Goal: Information Seeking & Learning: Find contact information

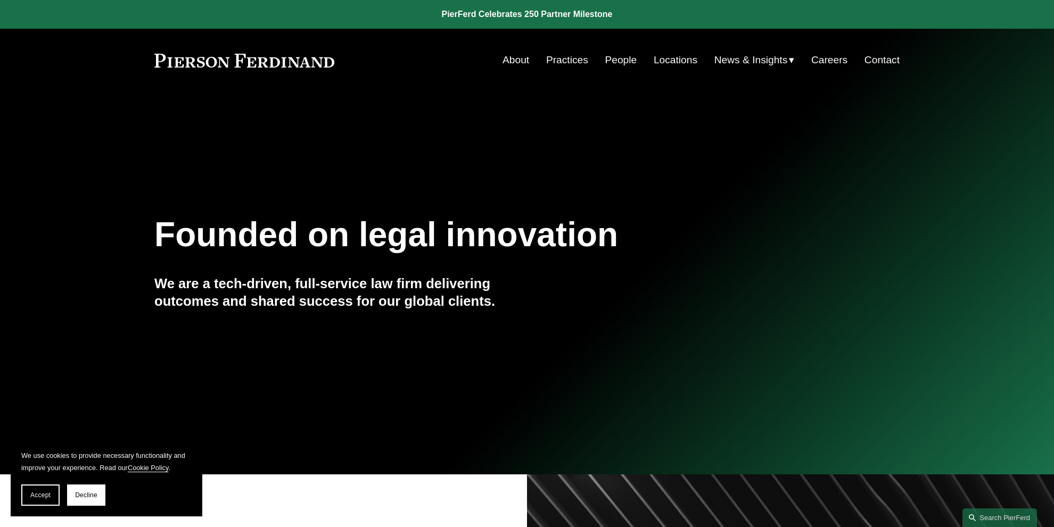
click at [888, 62] on link "Contact" at bounding box center [881, 60] width 35 height 20
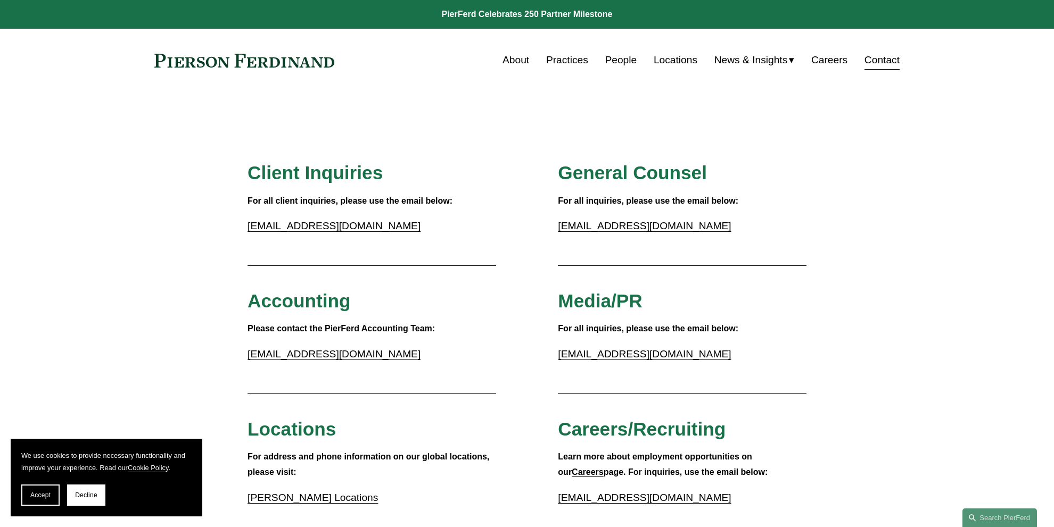
click at [269, 68] on div "About Practices People Locations News & Insights News" at bounding box center [526, 60] width 745 height 20
click at [263, 62] on link at bounding box center [244, 61] width 180 height 14
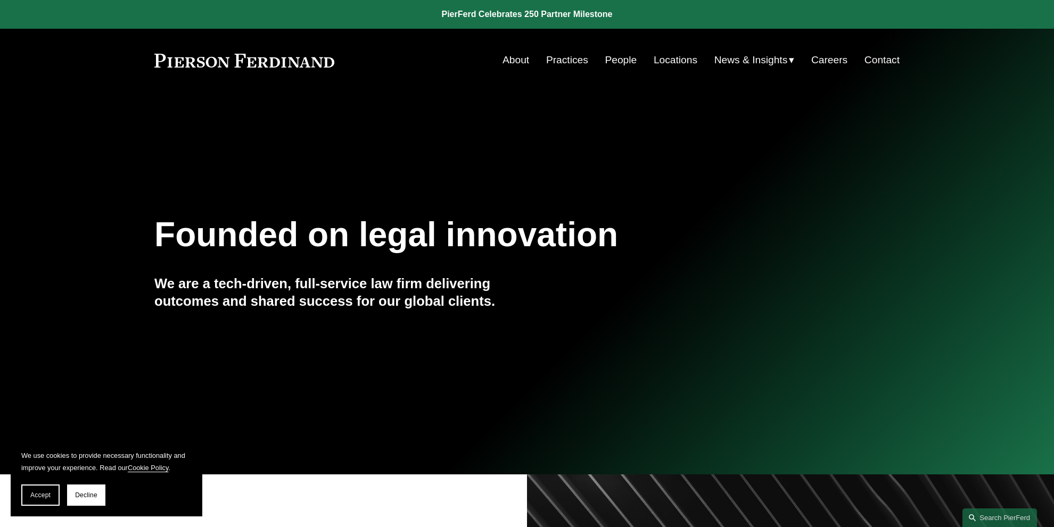
click at [884, 56] on link "Contact" at bounding box center [881, 60] width 35 height 20
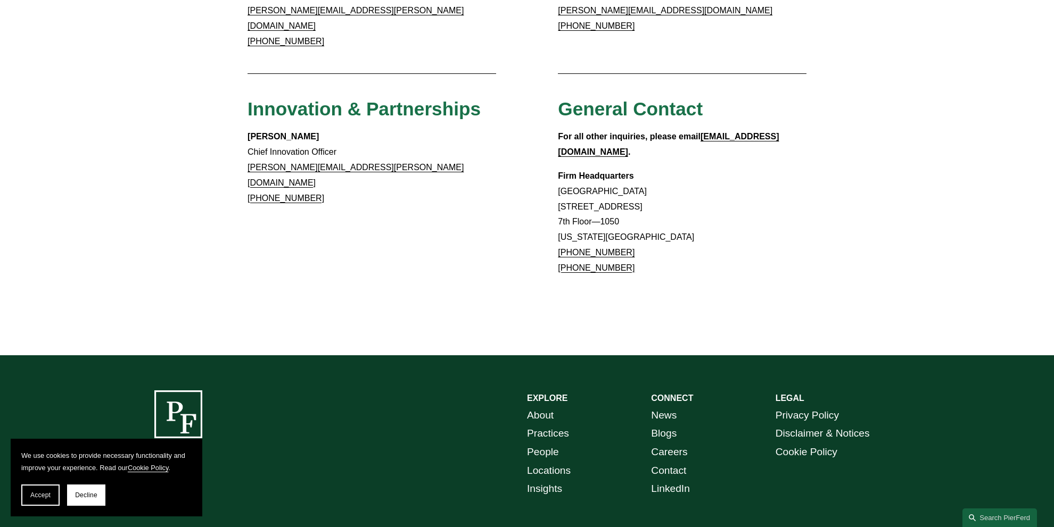
scroll to position [854, 0]
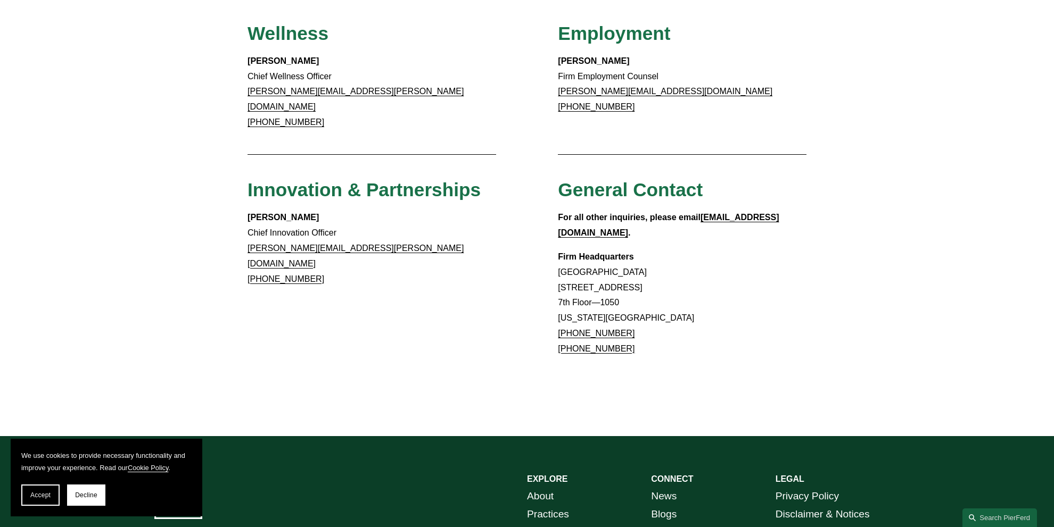
click at [609, 250] on p "Firm Headquarters Rockefeller Center 1270 Avenue of the Americas 7th Floor—1050…" at bounding box center [682, 304] width 249 height 108
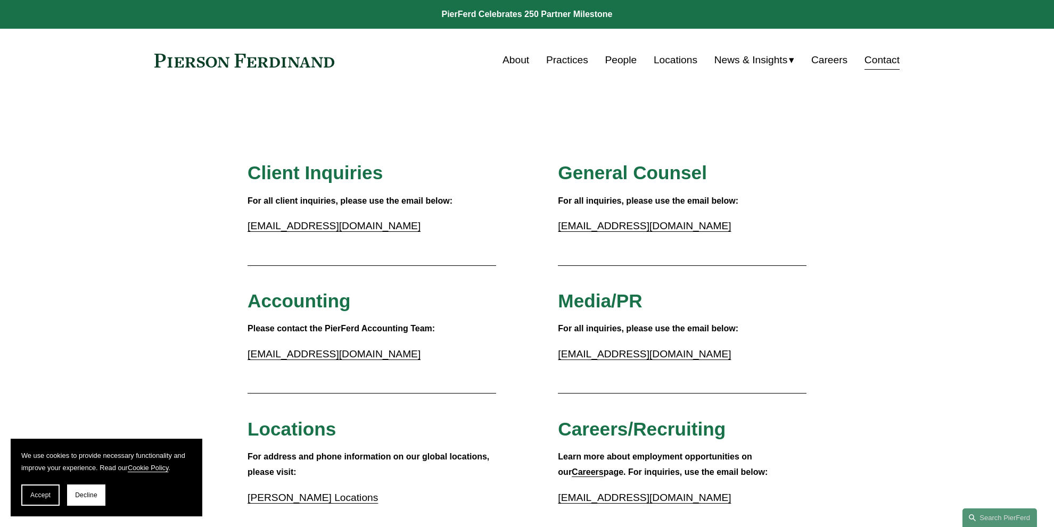
scroll to position [0, 0]
drag, startPoint x: 361, startPoint y: 74, endPoint x: 137, endPoint y: 69, distance: 224.1
click at [137, 69] on div "Skip to Content About Practices People Locations" at bounding box center [527, 60] width 1054 height 63
click at [573, 66] on link "Practices" at bounding box center [567, 60] width 42 height 20
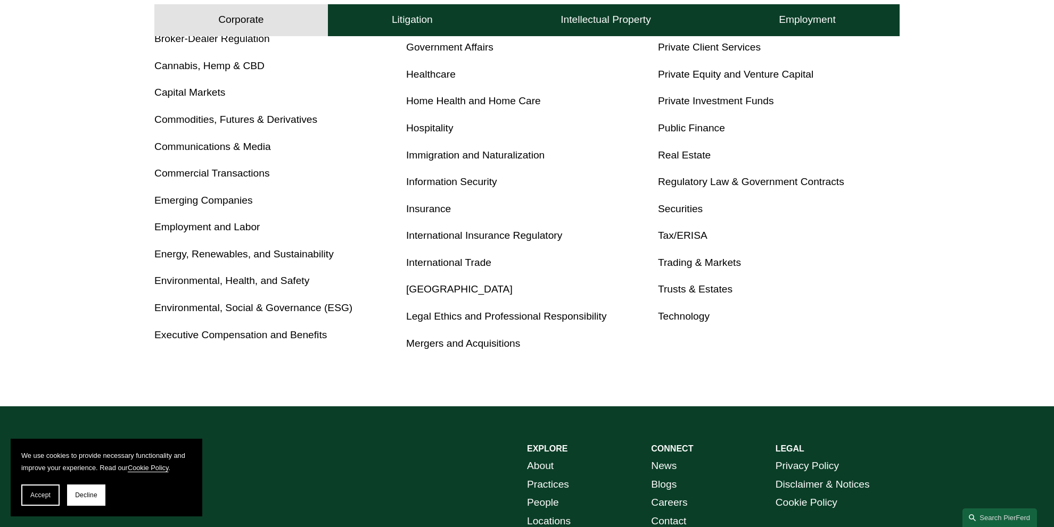
scroll to position [34, 0]
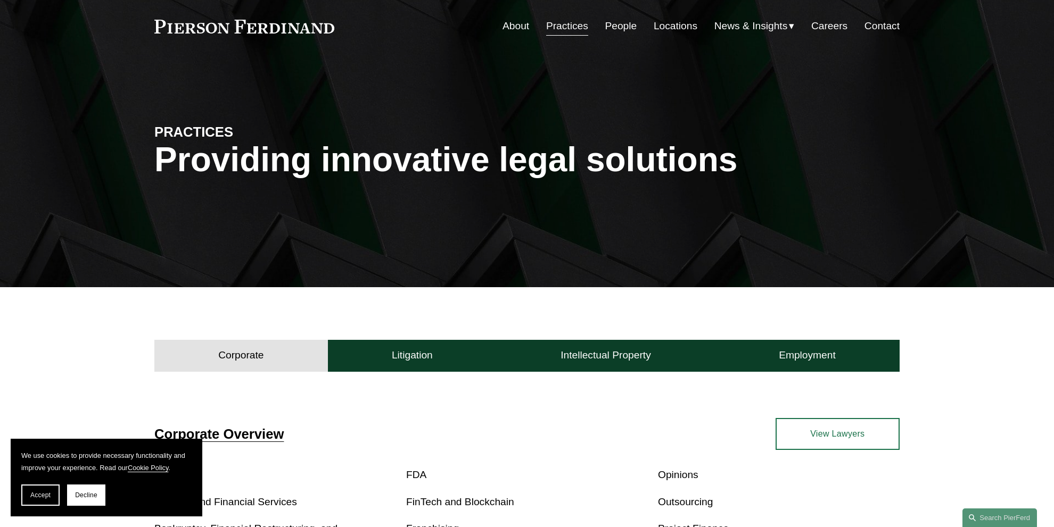
drag, startPoint x: 832, startPoint y: 148, endPoint x: 450, endPoint y: -64, distance: 436.5
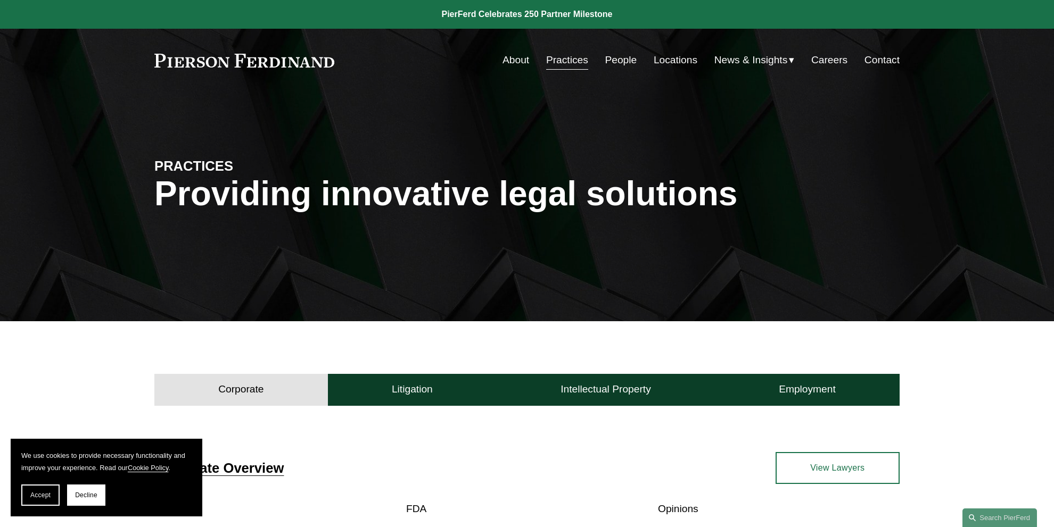
click at [654, 62] on link "Locations" at bounding box center [676, 60] width 44 height 20
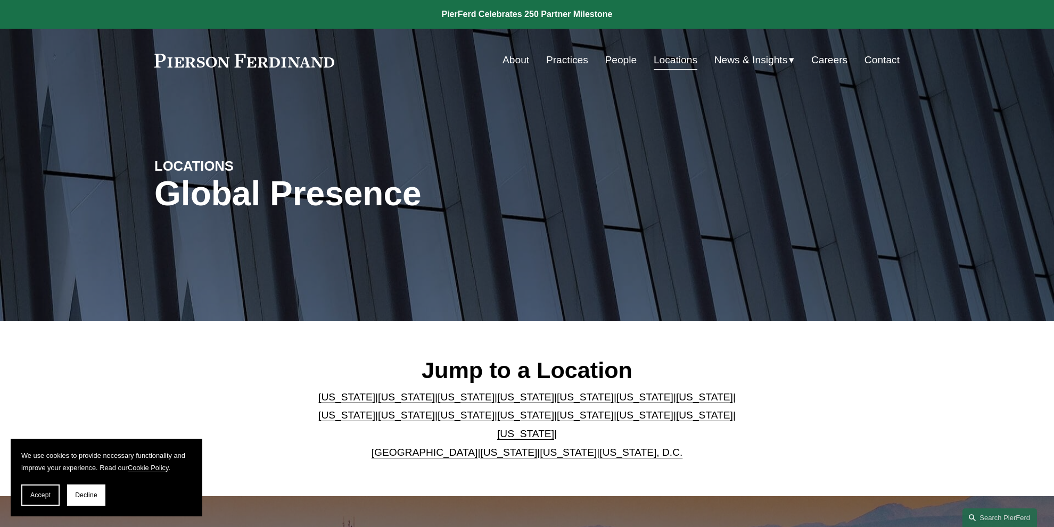
scroll to position [319, 0]
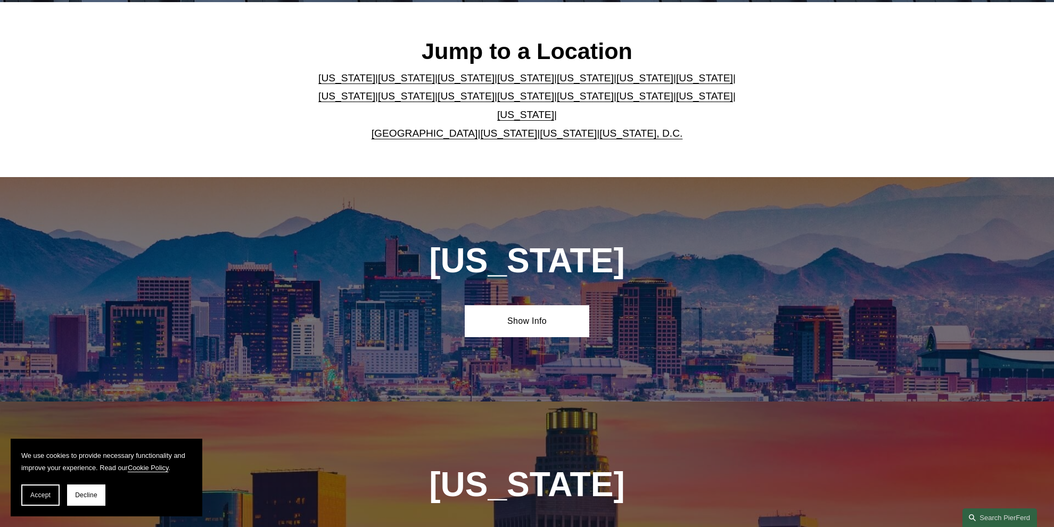
click at [404, 132] on div "[US_STATE] | [US_STATE] | [US_STATE] | [US_STATE] | [US_STATE] | [US_STATE] | […" at bounding box center [527, 105] width 435 height 73
click at [416, 128] on link "[GEOGRAPHIC_DATA]" at bounding box center [425, 133] width 106 height 11
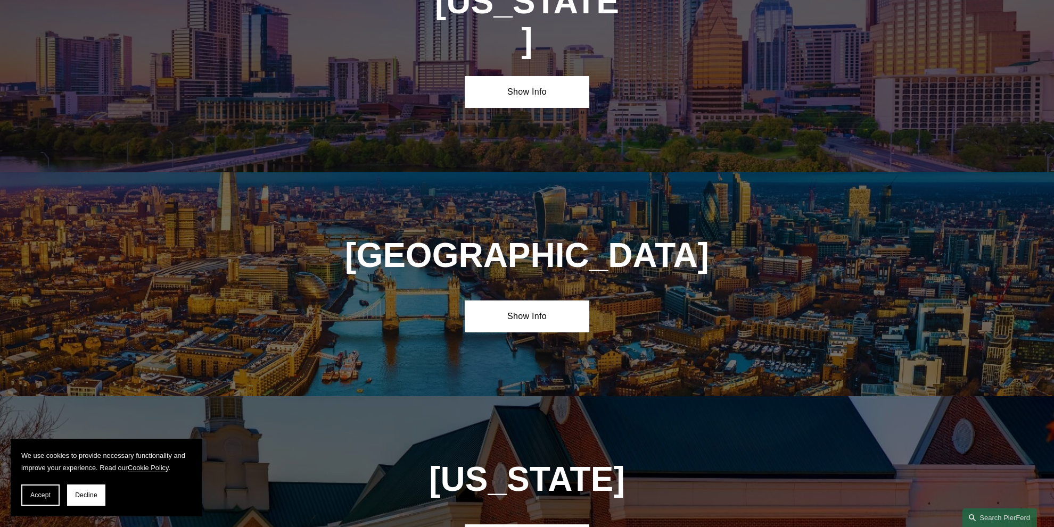
scroll to position [3861, 0]
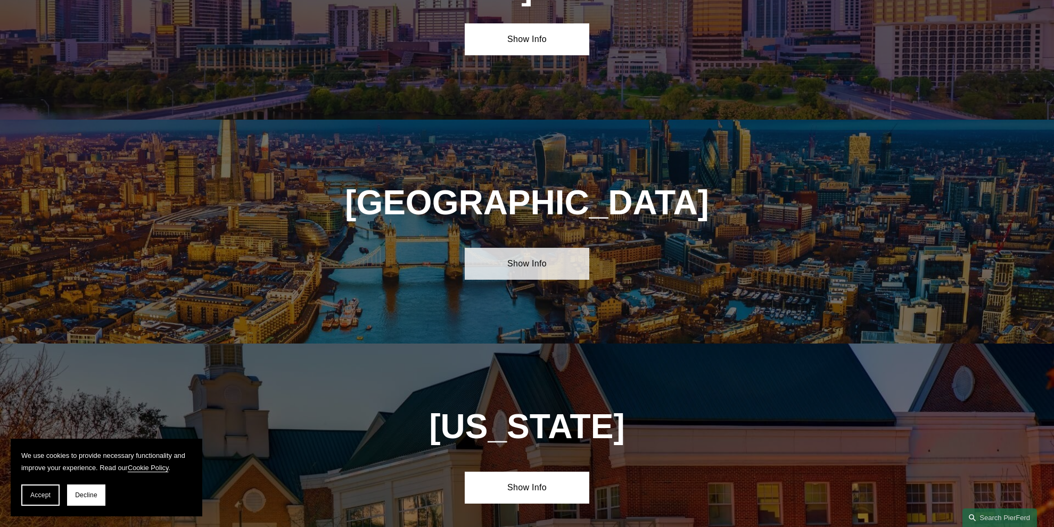
click at [553, 248] on link "Show Info" at bounding box center [527, 264] width 124 height 32
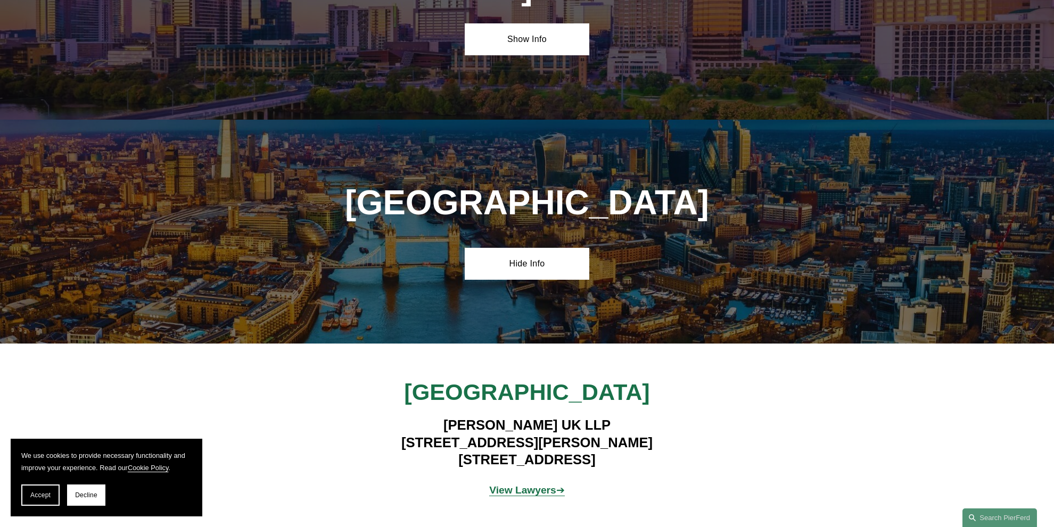
click at [555, 417] on h4 "[PERSON_NAME] UK LLP [STREET_ADDRESS][PERSON_NAME]" at bounding box center [527, 443] width 310 height 52
click at [617, 417] on h4 "[PERSON_NAME] UK LLP [STREET_ADDRESS][PERSON_NAME]" at bounding box center [527, 443] width 310 height 52
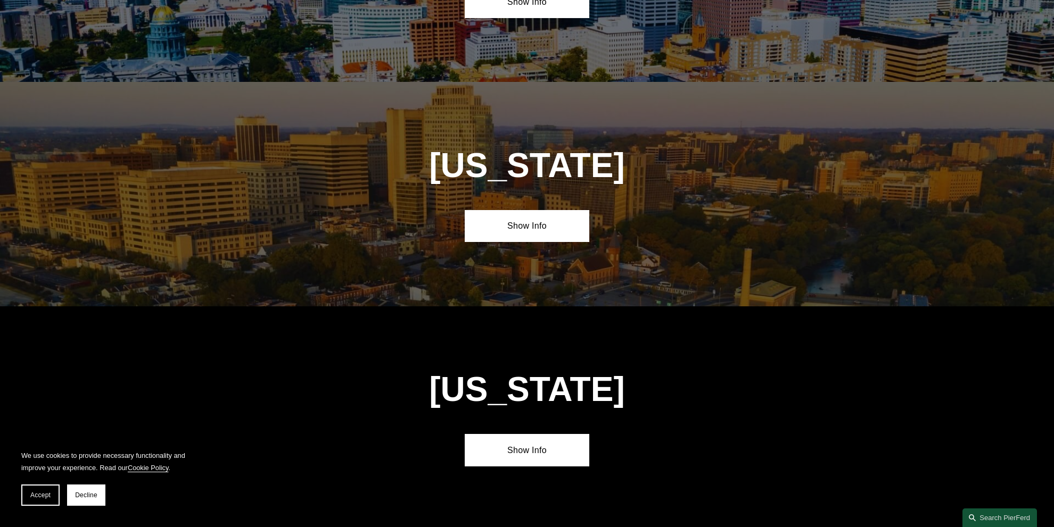
scroll to position [0, 0]
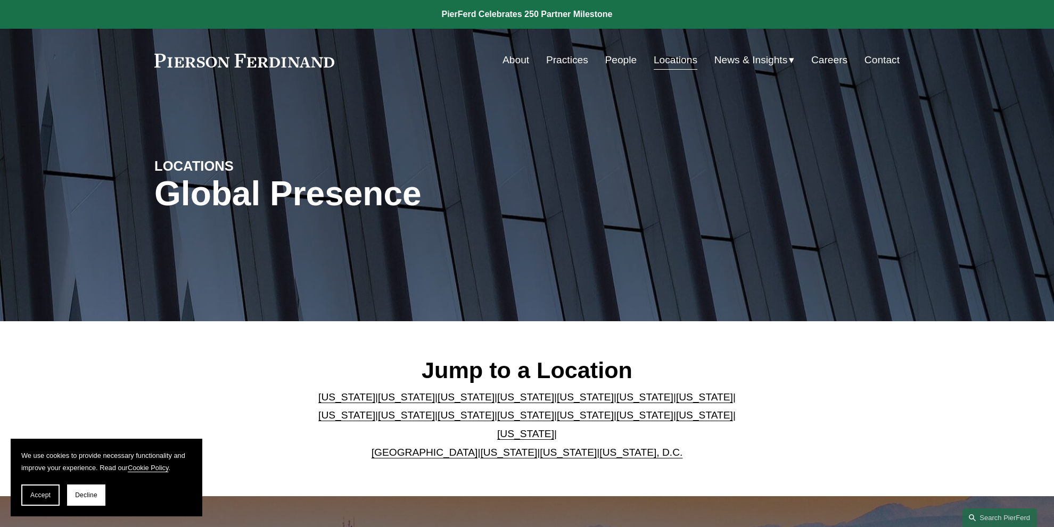
drag, startPoint x: 774, startPoint y: 368, endPoint x: 403, endPoint y: -58, distance: 564.8
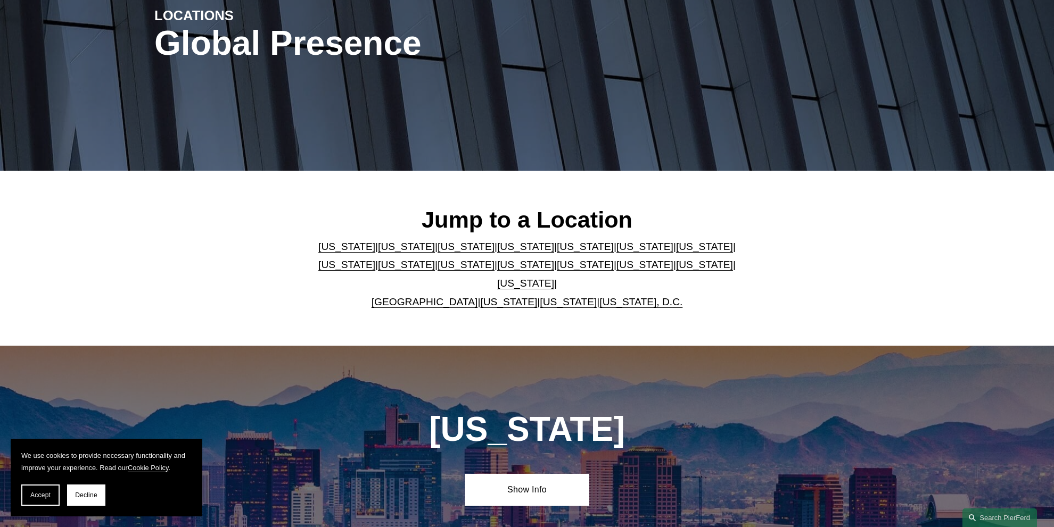
scroll to position [319, 0]
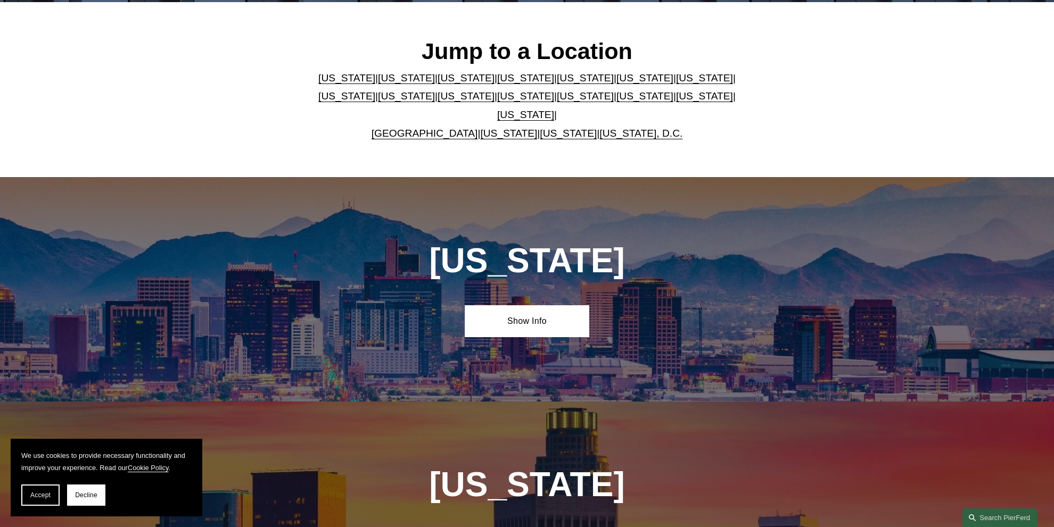
click at [497, 102] on link "[US_STATE]" at bounding box center [525, 95] width 57 height 11
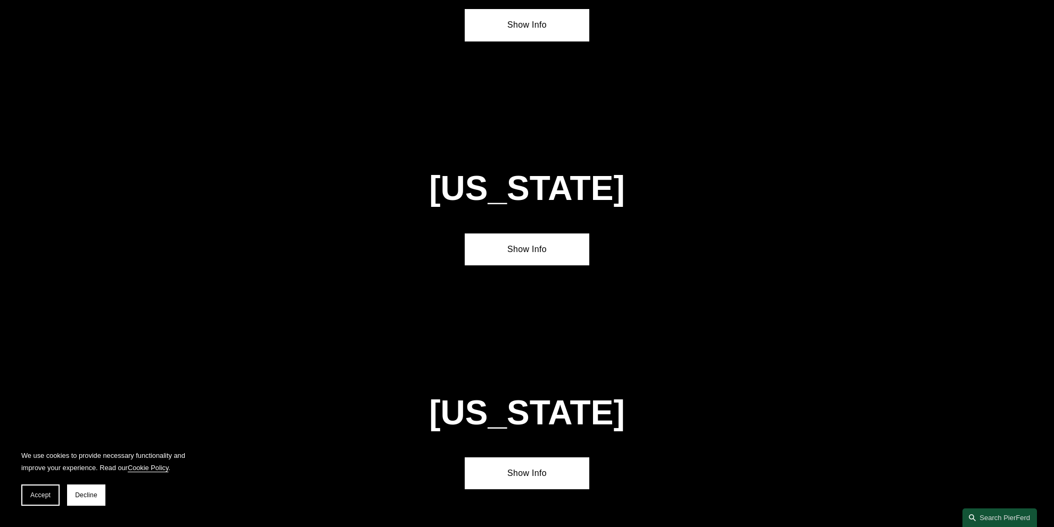
scroll to position [2739, 0]
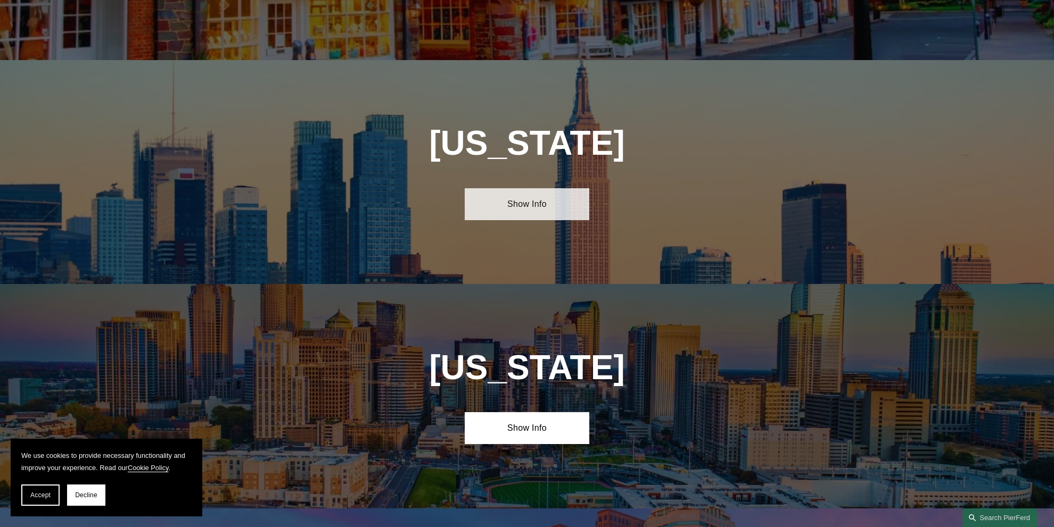
click at [531, 188] on link "Show Info" at bounding box center [527, 204] width 124 height 32
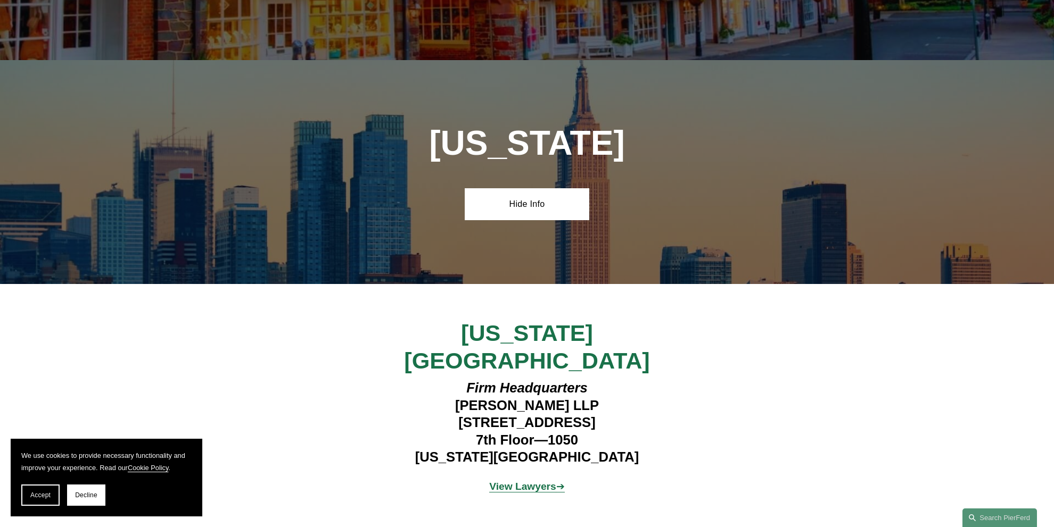
click at [534, 320] on span "[US_STATE][GEOGRAPHIC_DATA]" at bounding box center [526, 346] width 245 height 53
click at [534, 380] on h4 "Firm Headquarters [PERSON_NAME] LLP [STREET_ADDRESS][US_STATE]" at bounding box center [527, 423] width 310 height 86
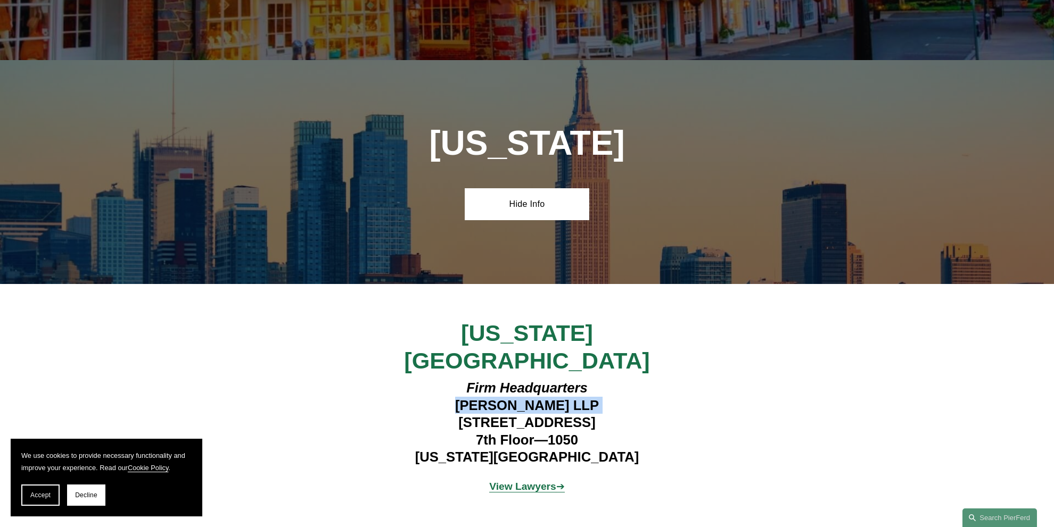
copy h4 "[PERSON_NAME] LLP"
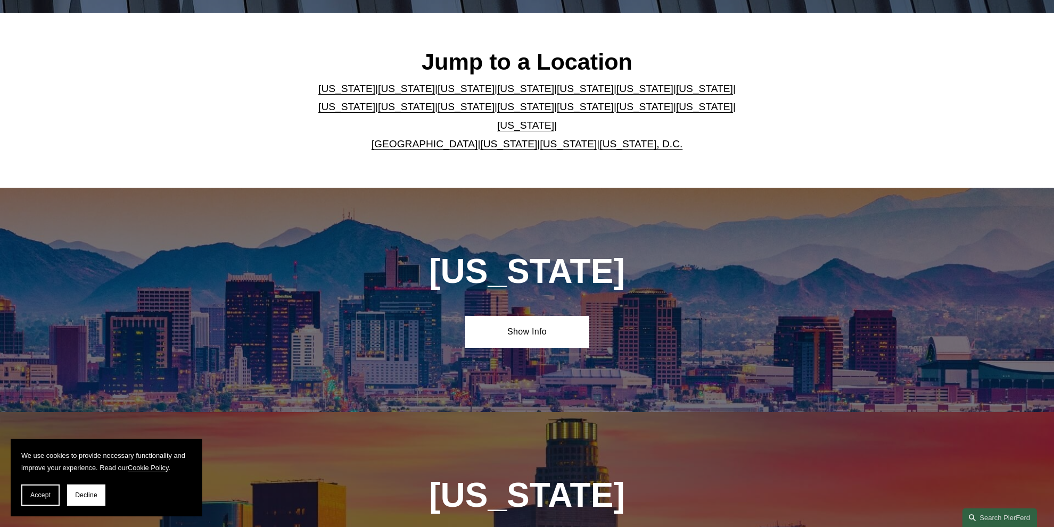
scroll to position [266, 0]
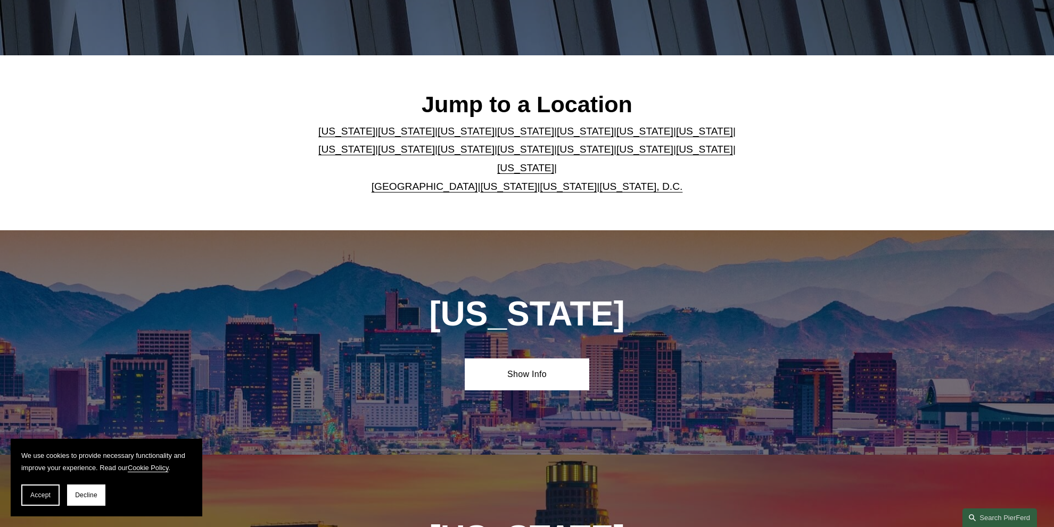
click at [497, 155] on link "[US_STATE]" at bounding box center [525, 149] width 57 height 11
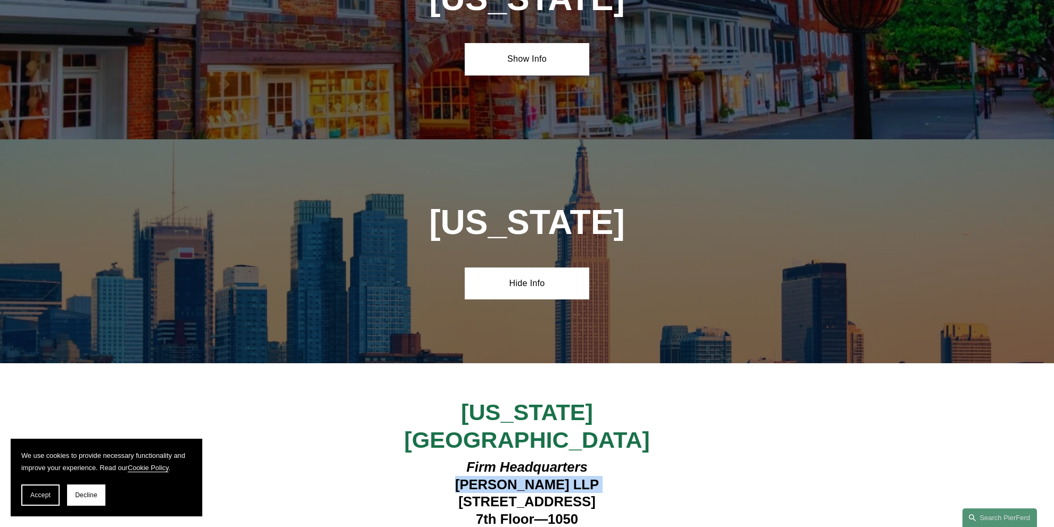
scroll to position [2739, 0]
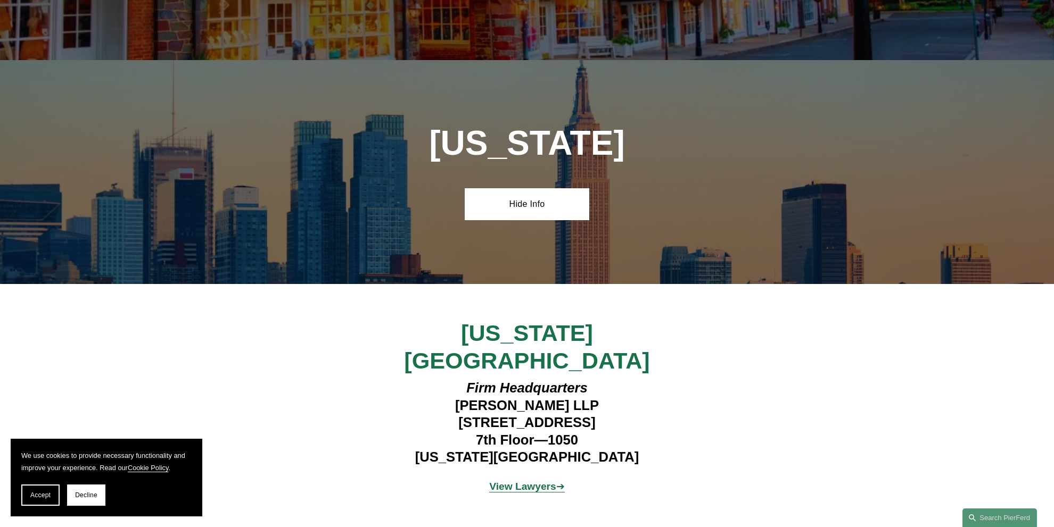
click at [551, 380] on h4 "Firm Headquarters [PERSON_NAME] LLP [STREET_ADDRESS][US_STATE]" at bounding box center [527, 423] width 310 height 86
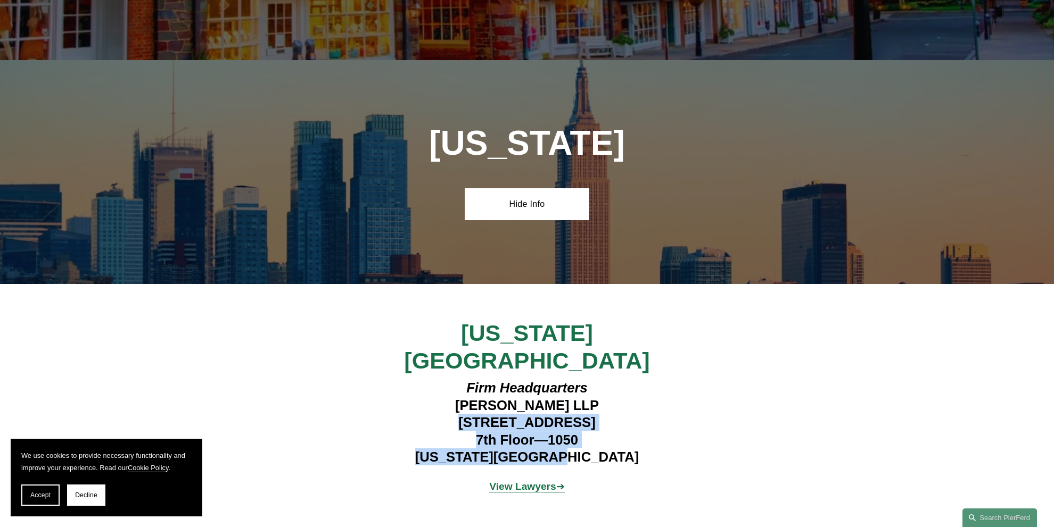
drag, startPoint x: 433, startPoint y: 341, endPoint x: 629, endPoint y: 382, distance: 199.7
click at [629, 382] on h4 "Firm Headquarters [PERSON_NAME] LLP [STREET_ADDRESS][US_STATE]" at bounding box center [527, 423] width 310 height 86
copy h4 "[STREET_ADDRESS][US_STATE]"
